Goal: Task Accomplishment & Management: Manage account settings

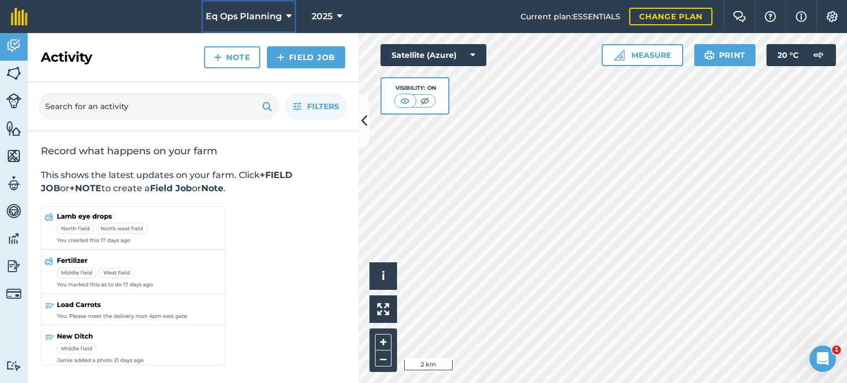
click at [287, 14] on icon at bounding box center [289, 16] width 6 height 13
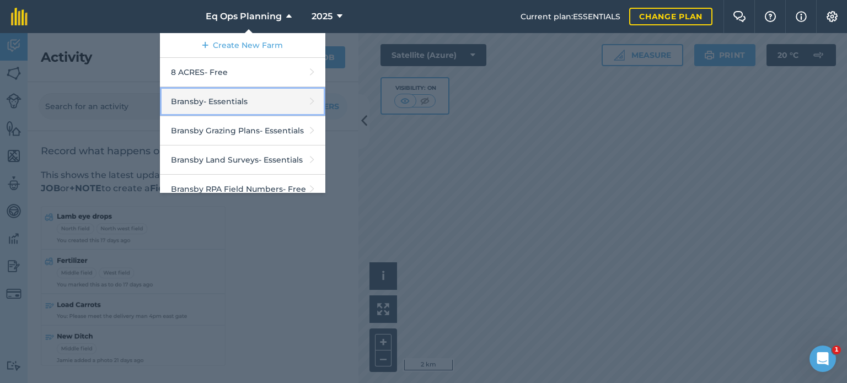
click at [227, 101] on link "Bransby - Essentials" at bounding box center [243, 101] width 166 height 29
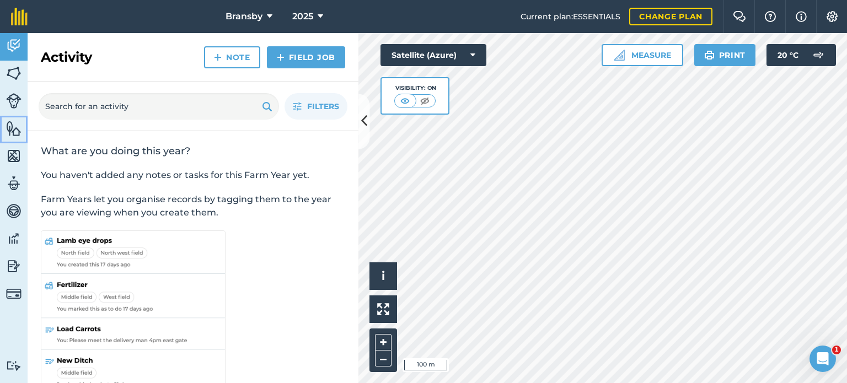
click at [7, 131] on img at bounding box center [13, 128] width 15 height 17
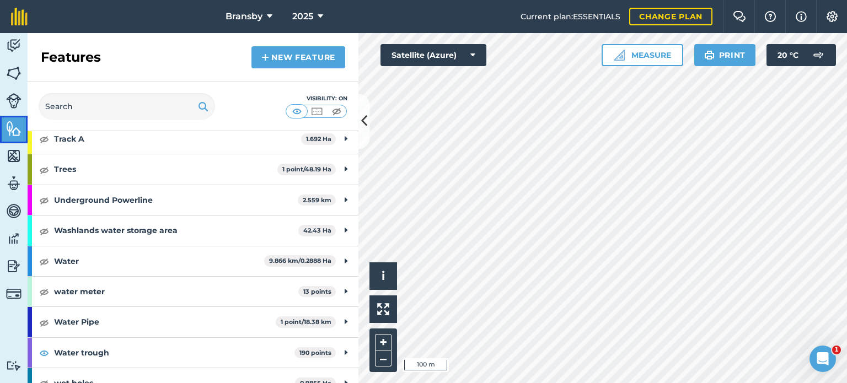
scroll to position [1315, 0]
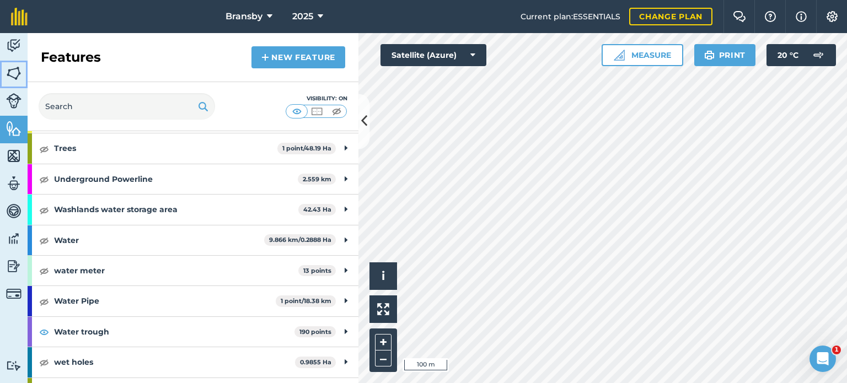
click at [12, 72] on img at bounding box center [13, 73] width 15 height 17
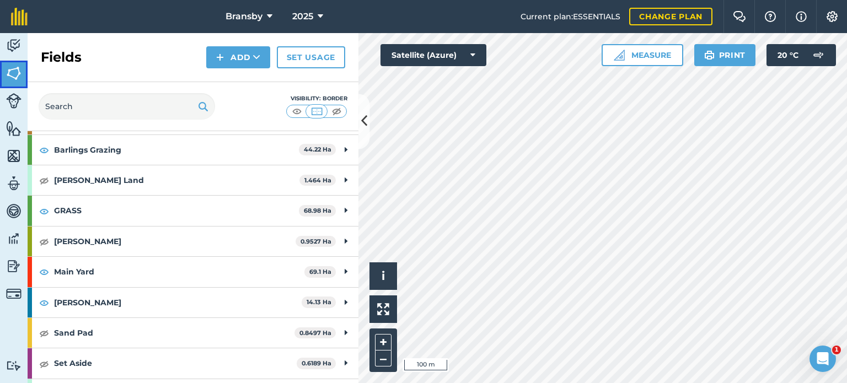
scroll to position [110, 0]
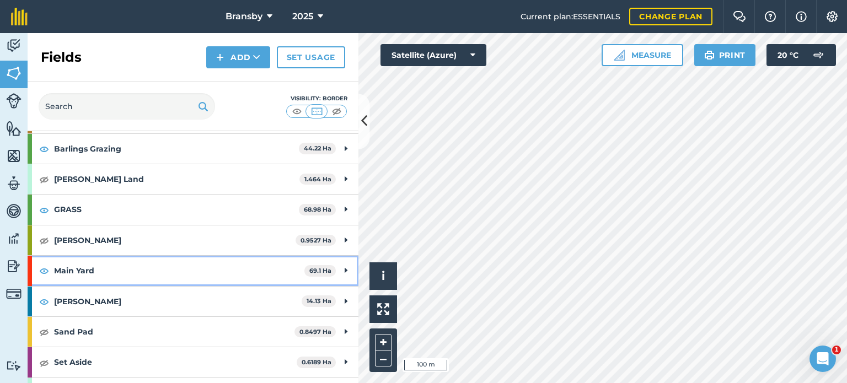
click at [345, 270] on icon at bounding box center [346, 271] width 3 height 12
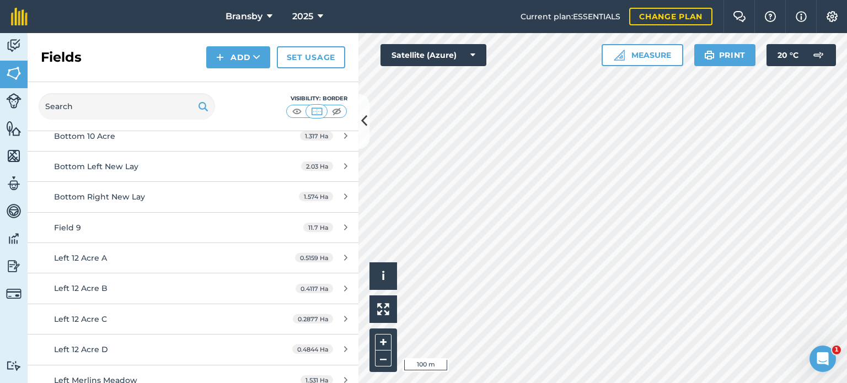
scroll to position [221, 0]
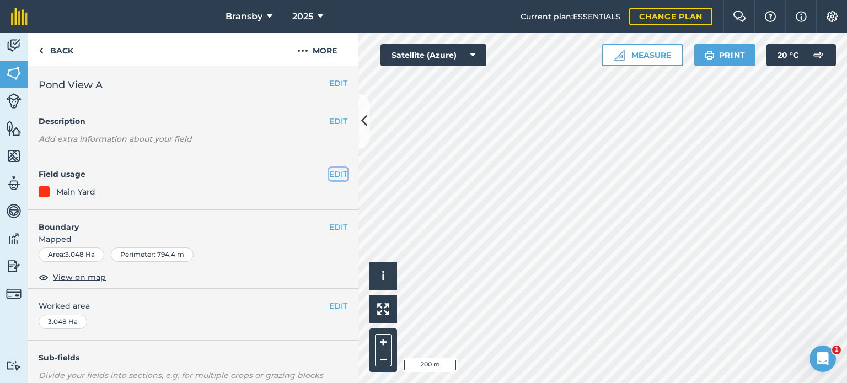
click at [329, 173] on button "EDIT" at bounding box center [338, 174] width 18 height 12
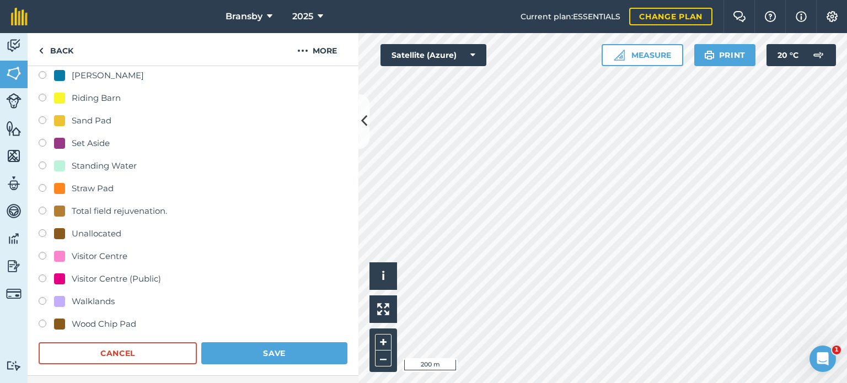
scroll to position [441, 0]
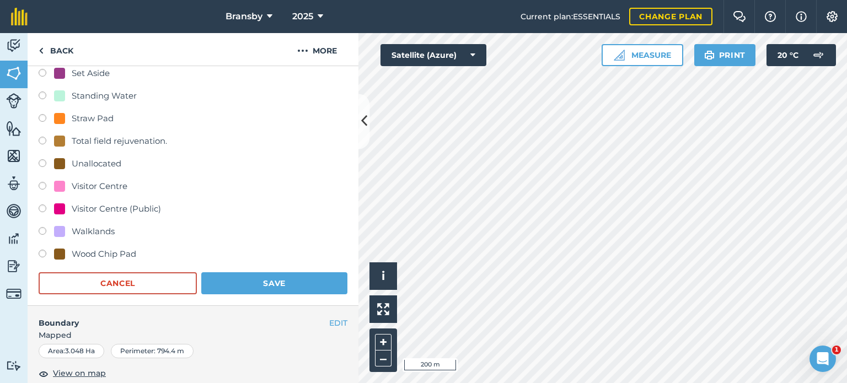
click at [40, 227] on label at bounding box center [46, 232] width 15 height 11
radio input "true"
radio input "false"
click at [249, 282] on button "Save" at bounding box center [274, 284] width 146 height 22
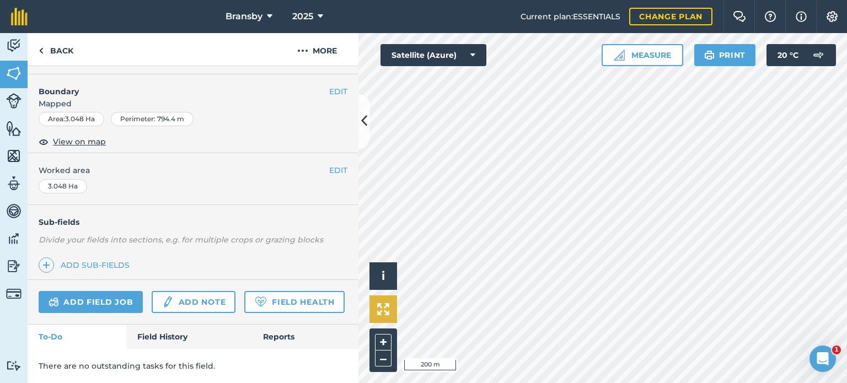
scroll to position [165, 0]
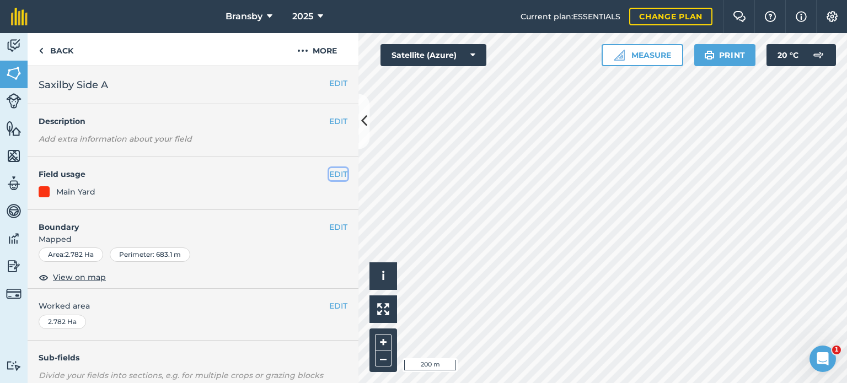
click at [330, 172] on button "EDIT" at bounding box center [338, 174] width 18 height 12
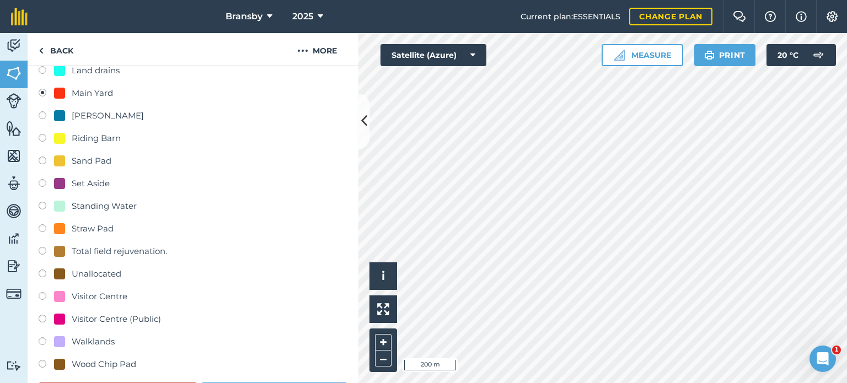
scroll to position [552, 0]
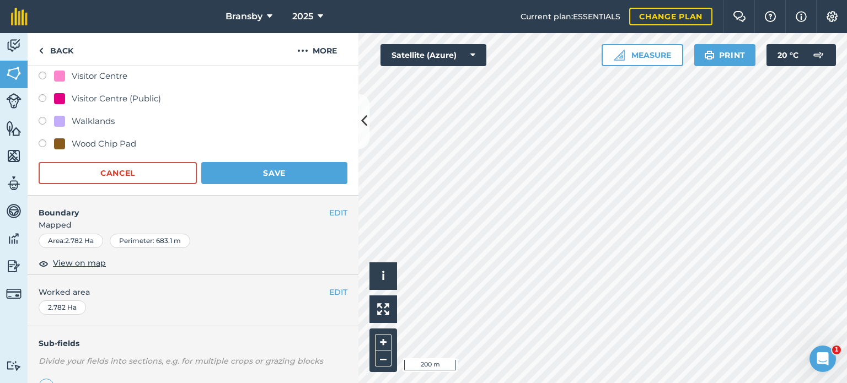
click at [42, 119] on label at bounding box center [46, 122] width 15 height 11
radio input "true"
radio input "false"
click at [274, 172] on button "Save" at bounding box center [274, 173] width 146 height 22
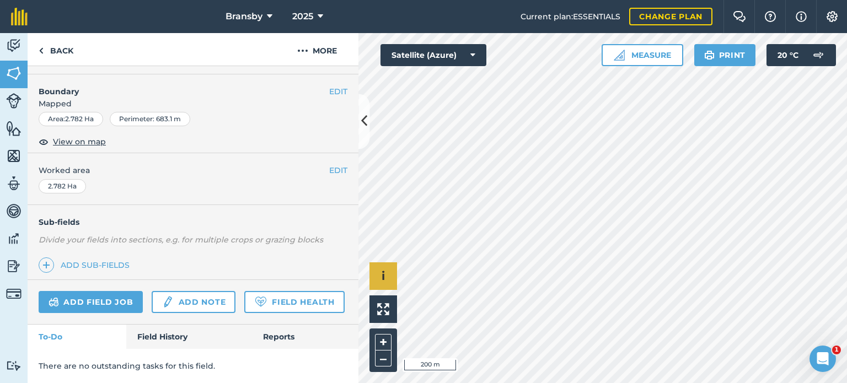
scroll to position [165, 0]
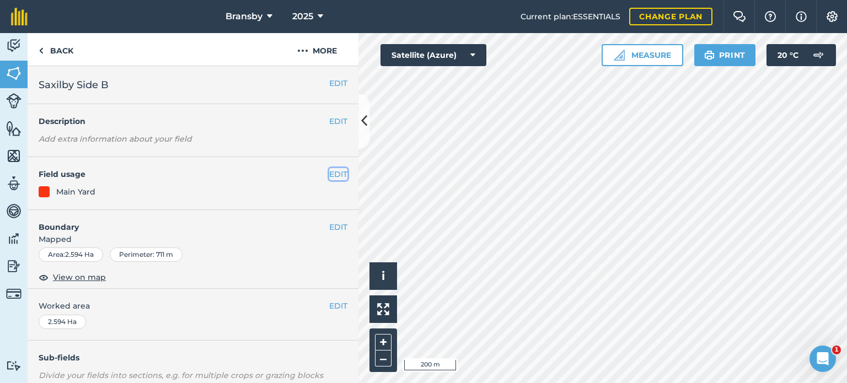
click at [329, 172] on button "EDIT" at bounding box center [338, 174] width 18 height 12
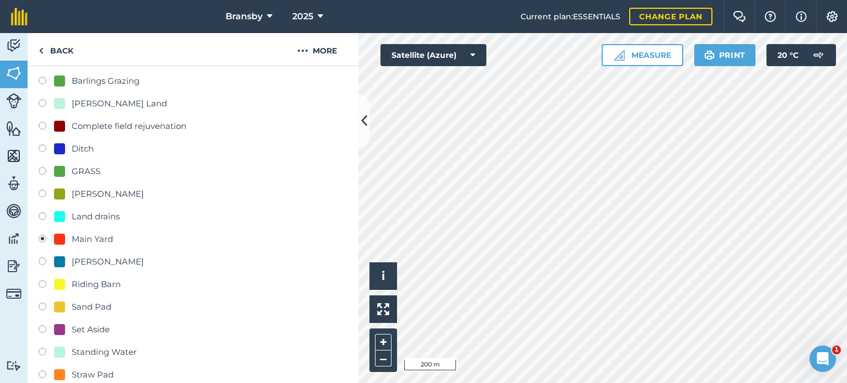
scroll to position [386, 0]
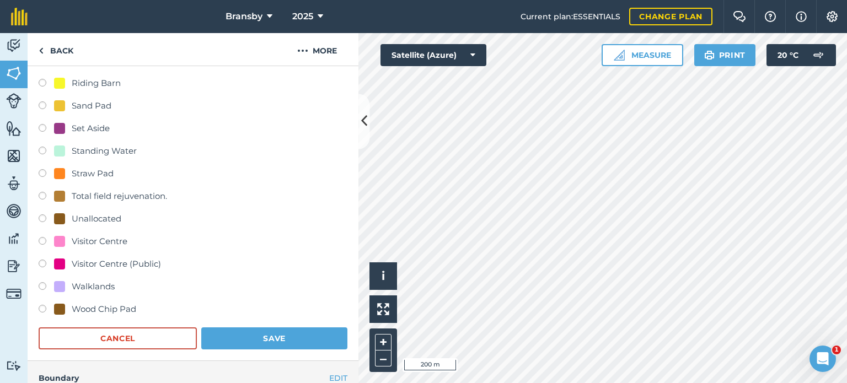
click at [55, 292] on div "Walklands" at bounding box center [84, 286] width 61 height 13
radio input "true"
radio input "false"
click at [244, 342] on button "Save" at bounding box center [274, 339] width 146 height 22
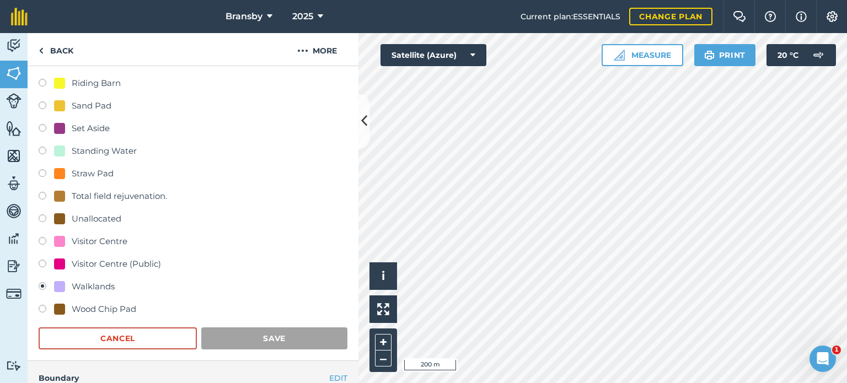
scroll to position [165, 0]
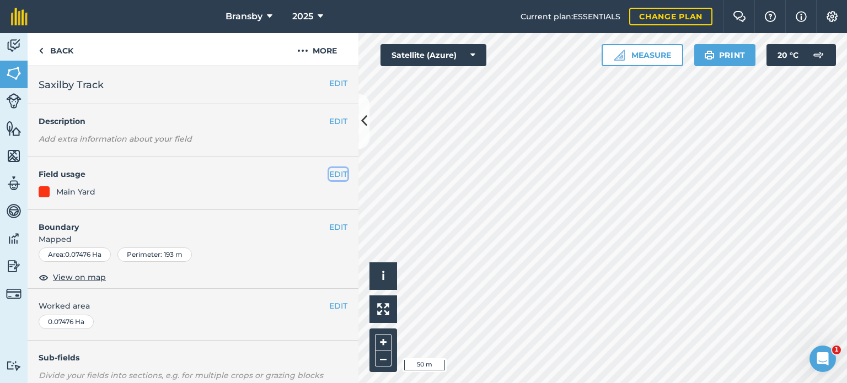
click at [329, 170] on button "EDIT" at bounding box center [338, 174] width 18 height 12
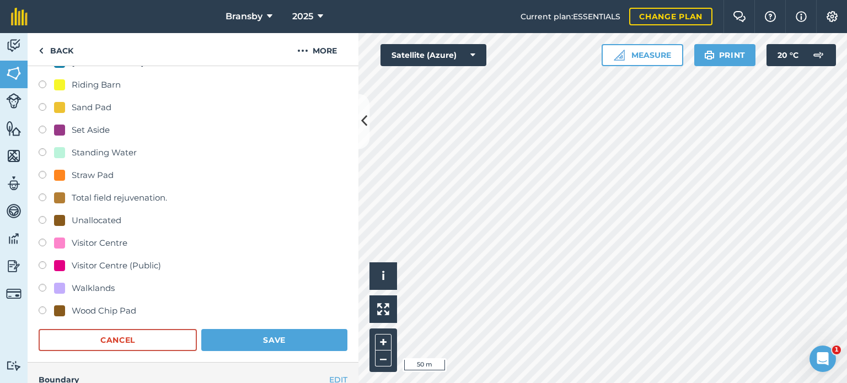
scroll to position [497, 0]
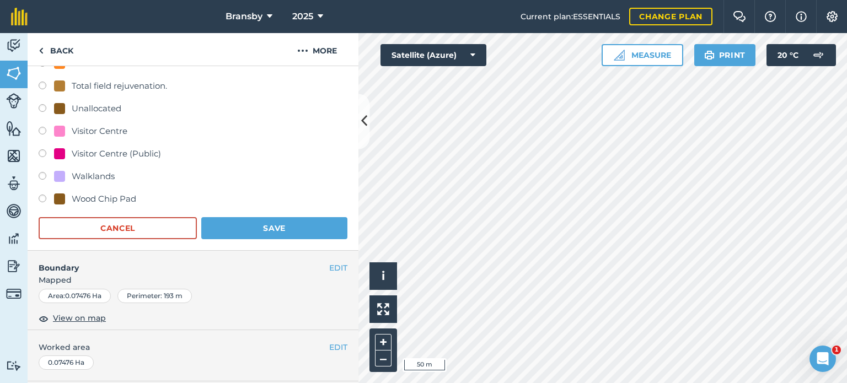
click at [45, 174] on label at bounding box center [46, 177] width 15 height 11
radio input "true"
radio input "false"
click at [267, 231] on button "Save" at bounding box center [274, 228] width 146 height 22
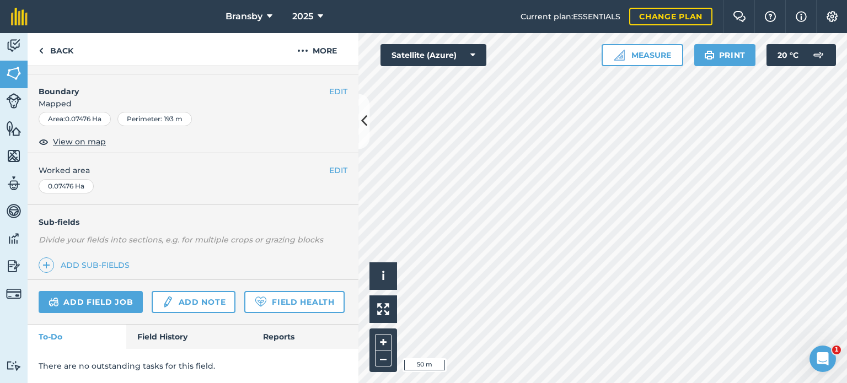
scroll to position [165, 0]
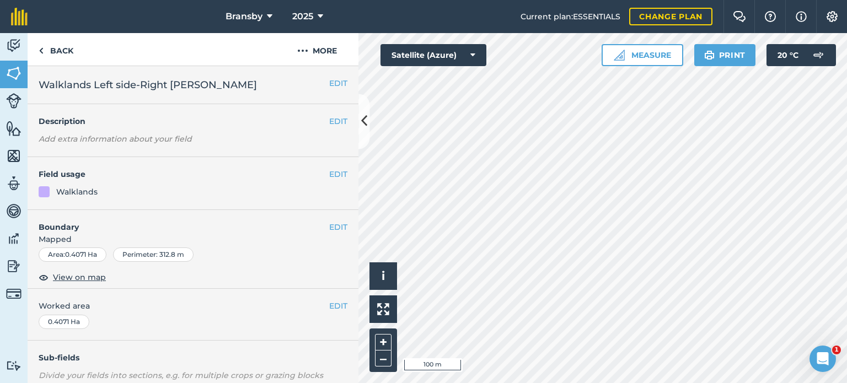
click at [339, 173] on div "EDIT Field usage Walklands" at bounding box center [193, 183] width 331 height 53
click at [333, 174] on button "EDIT" at bounding box center [338, 174] width 18 height 12
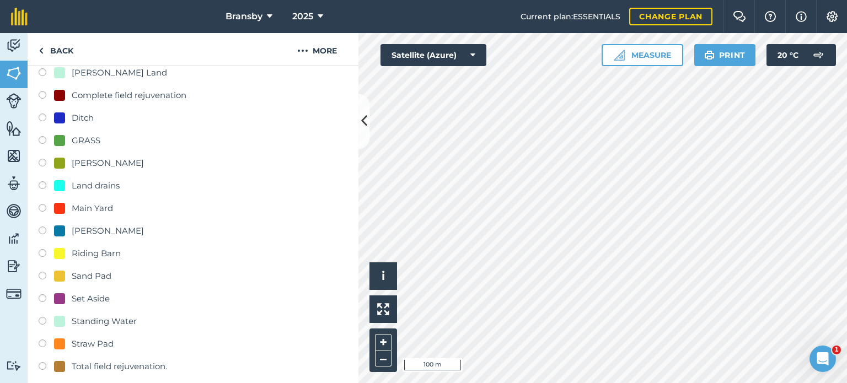
scroll to position [221, 0]
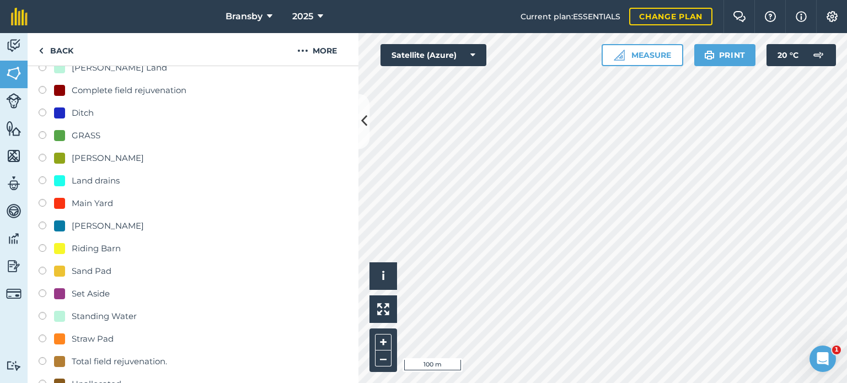
click at [44, 229] on label at bounding box center [46, 227] width 15 height 11
radio input "true"
radio input "false"
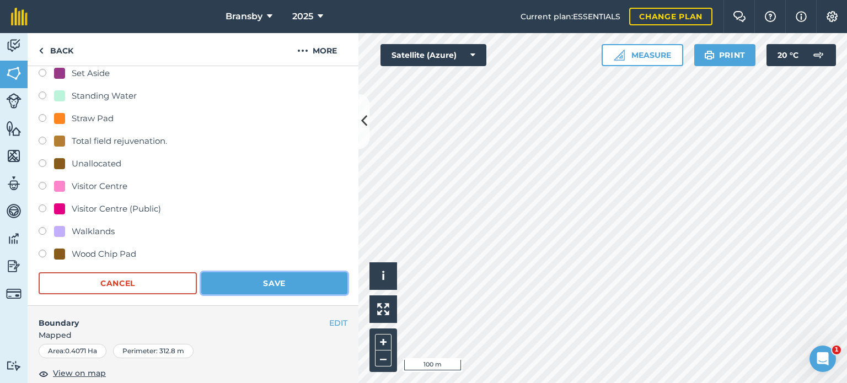
click at [216, 284] on button "Save" at bounding box center [274, 284] width 146 height 22
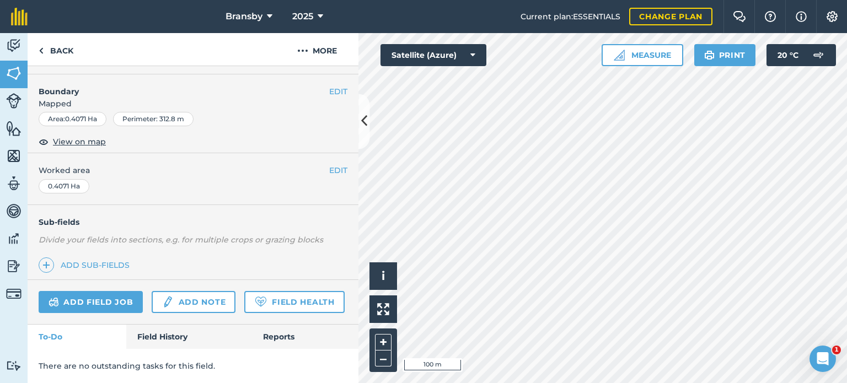
scroll to position [165, 0]
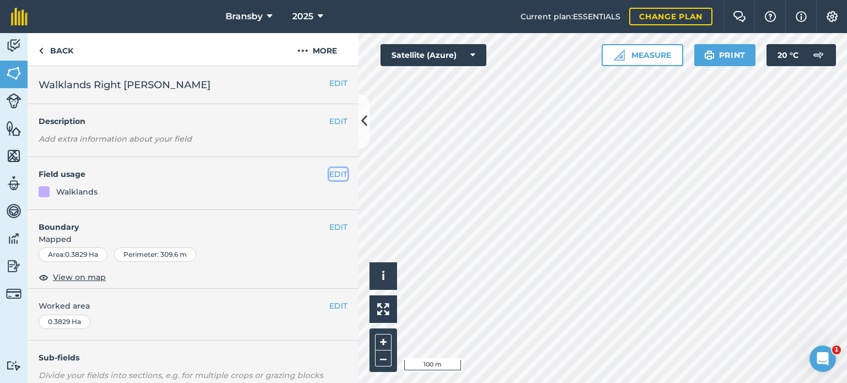
click at [329, 172] on button "EDIT" at bounding box center [338, 174] width 18 height 12
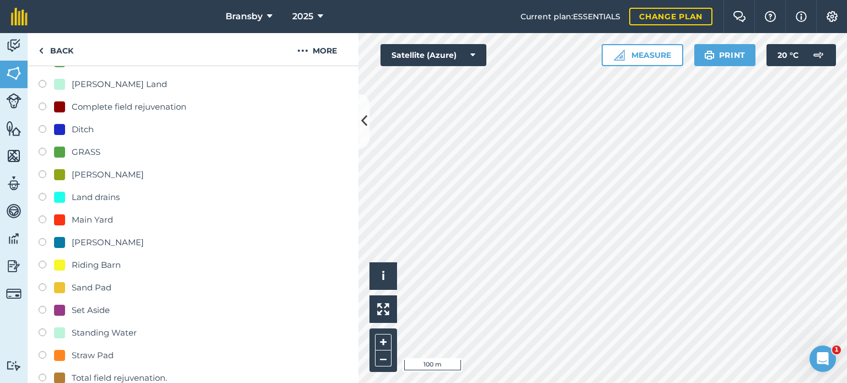
scroll to position [221, 0]
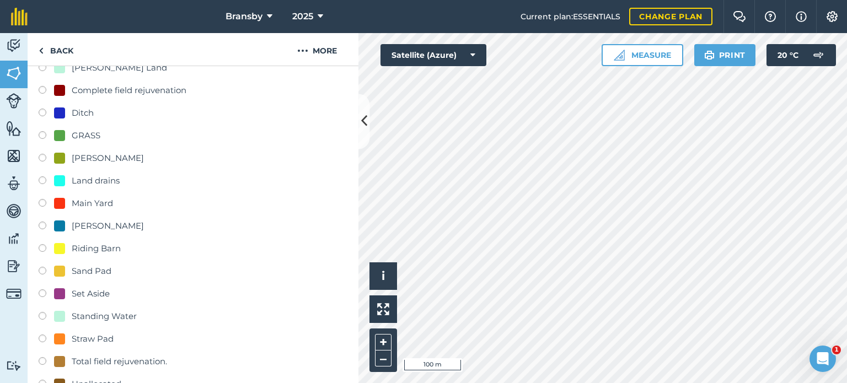
click at [40, 227] on label at bounding box center [46, 227] width 15 height 11
radio input "true"
radio input "false"
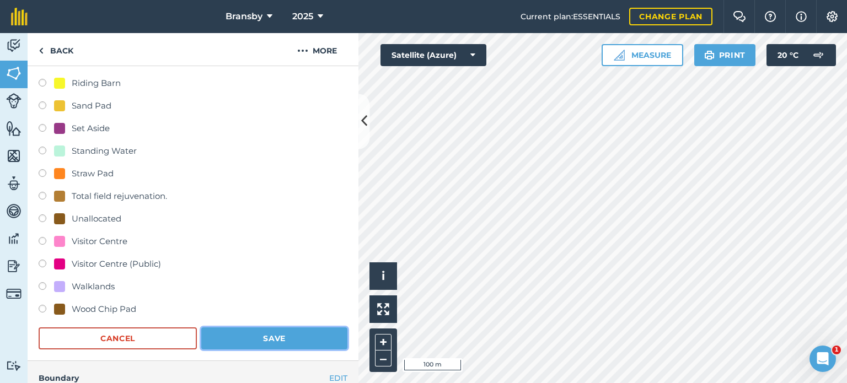
click at [242, 335] on button "Save" at bounding box center [274, 339] width 146 height 22
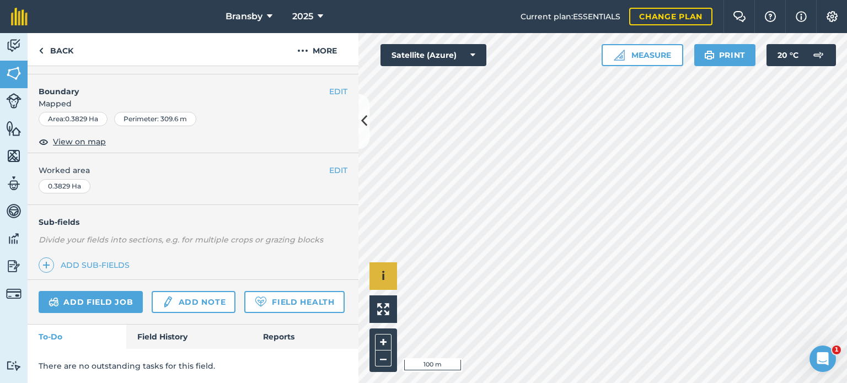
scroll to position [165, 0]
click at [363, 124] on icon at bounding box center [364, 121] width 6 height 19
